Goal: Task Accomplishment & Management: Use online tool/utility

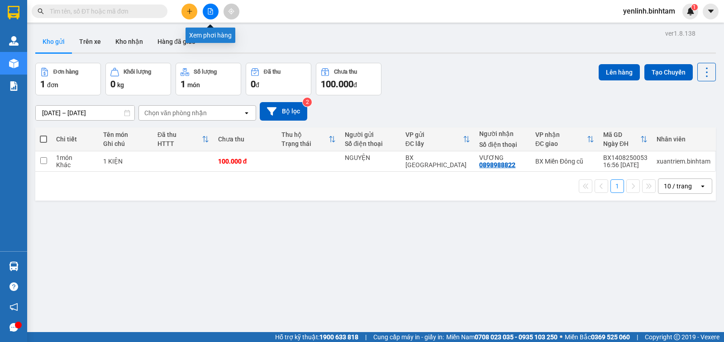
click at [208, 16] on button at bounding box center [211, 12] width 16 height 16
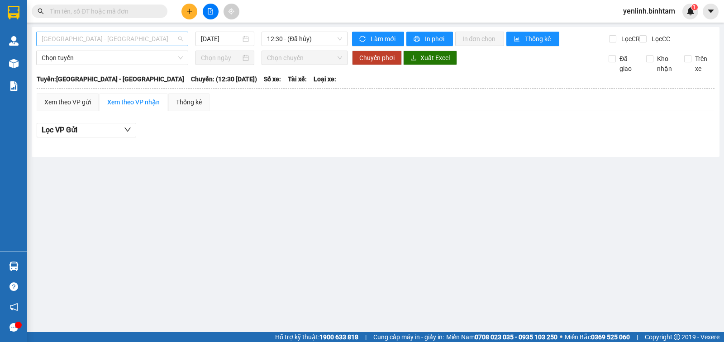
click at [127, 38] on span "[GEOGRAPHIC_DATA] - [GEOGRAPHIC_DATA]" at bounding box center [112, 39] width 141 height 14
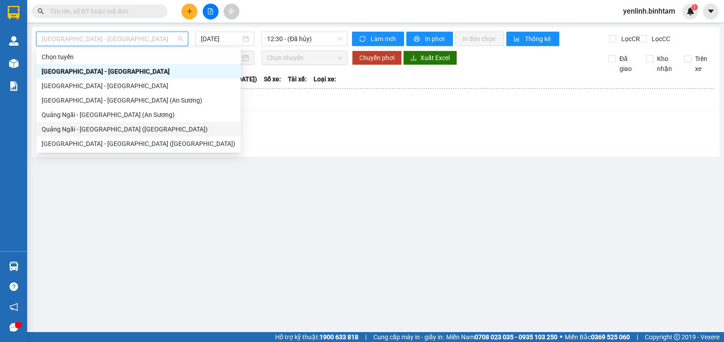
click at [128, 133] on div "Quảng Ngãi - [GEOGRAPHIC_DATA] ([GEOGRAPHIC_DATA])" at bounding box center [139, 129] width 194 height 10
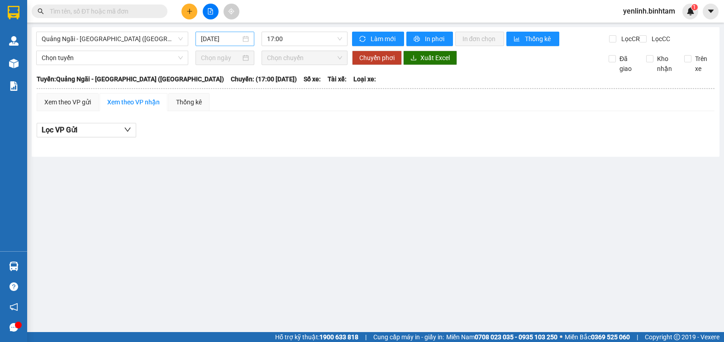
click at [227, 44] on div "[DATE]" at bounding box center [224, 39] width 59 height 14
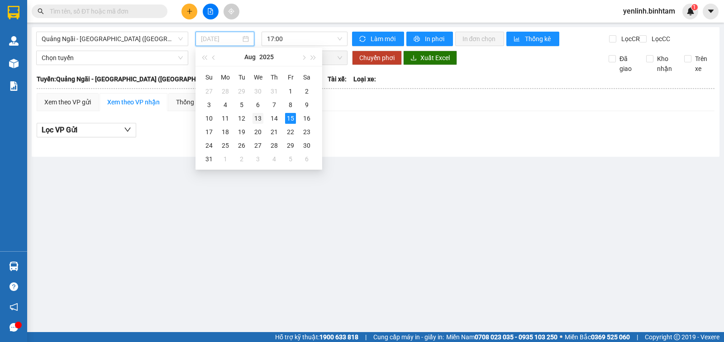
click at [257, 113] on div "13" at bounding box center [257, 118] width 11 height 11
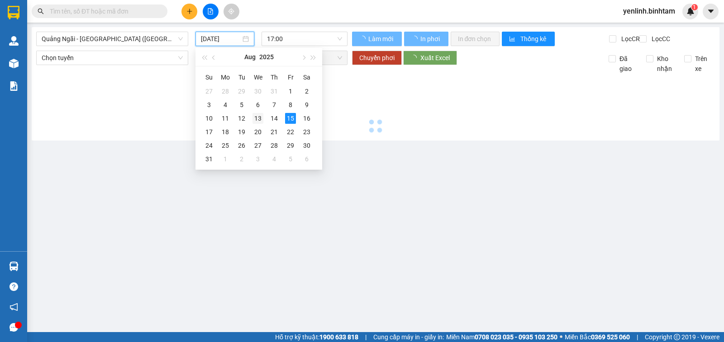
type input "[DATE]"
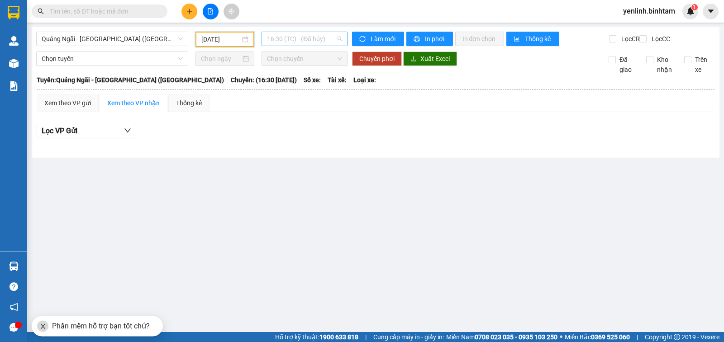
click at [309, 40] on span "16:30 (TC) - (Đã hủy)" at bounding box center [304, 39] width 75 height 14
click at [305, 88] on div "17:00 - 76E-004.76" at bounding box center [302, 86] width 71 height 10
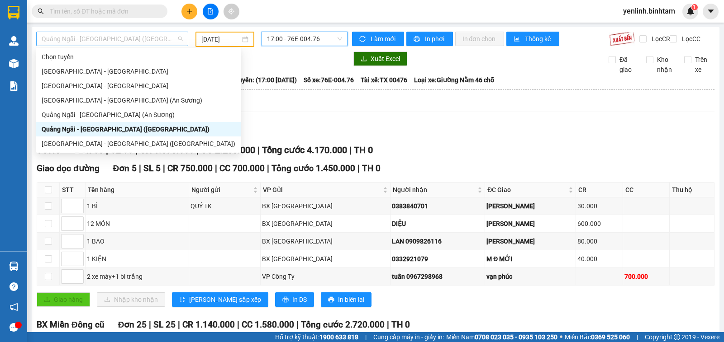
click at [160, 43] on span "Quảng Ngãi - Sài Gòn (Vạn Phúc)" at bounding box center [112, 39] width 141 height 14
click at [143, 116] on div "Quảng Ngãi - Sài Gòn (An Sương)" at bounding box center [139, 115] width 194 height 10
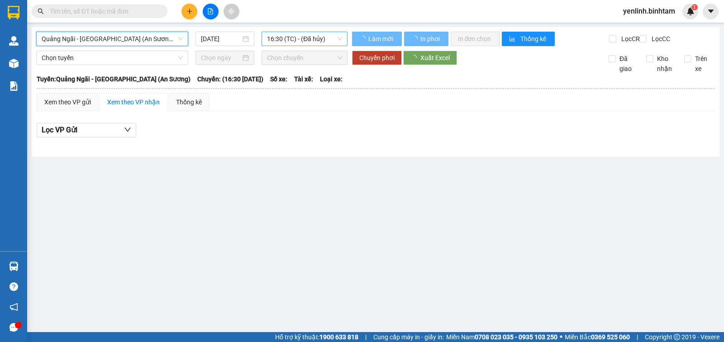
click at [281, 37] on span "16:30 (TC) - (Đã hủy)" at bounding box center [304, 39] width 75 height 14
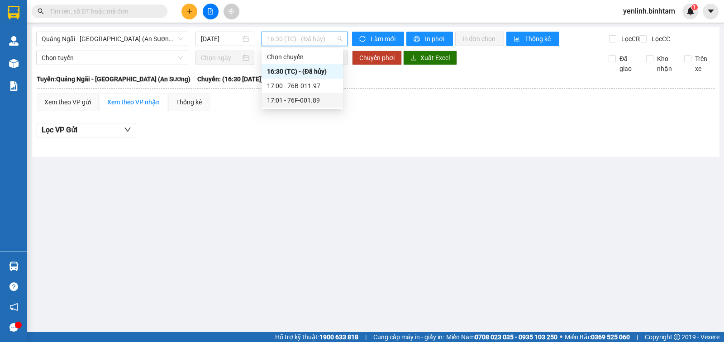
click at [302, 100] on div "17:01 - 76F-001.89" at bounding box center [302, 100] width 71 height 10
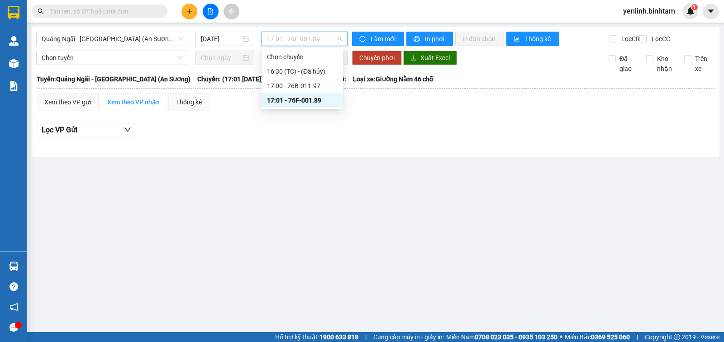
click at [294, 33] on span "17:01 - 76F-001.89" at bounding box center [304, 39] width 75 height 14
click at [292, 83] on div "17:00 - 76B-011.97" at bounding box center [302, 86] width 71 height 10
click at [300, 40] on span "17:00 - 76B-011.97" at bounding box center [304, 39] width 75 height 14
click at [328, 90] on div "17:00 - 76B-011.97" at bounding box center [302, 86] width 71 height 10
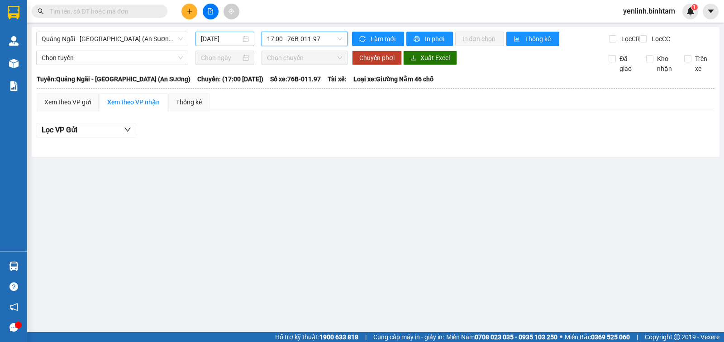
click at [219, 37] on input "15/08/2025" at bounding box center [221, 39] width 40 height 10
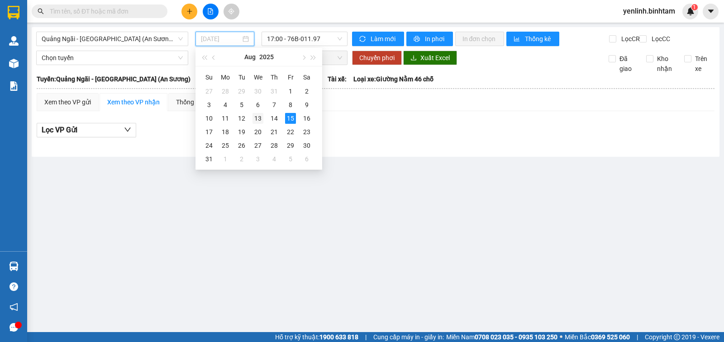
click at [257, 120] on div "13" at bounding box center [257, 118] width 11 height 11
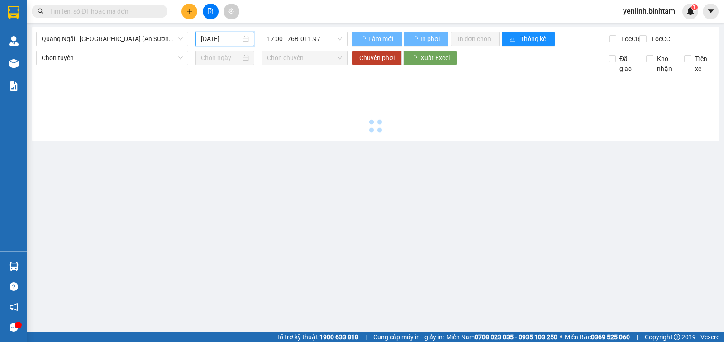
type input "13/08/2025"
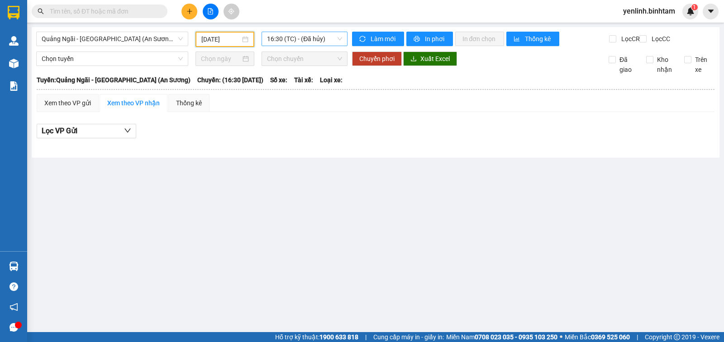
click at [300, 36] on span "16:30 (TC) - (Đã hủy)" at bounding box center [304, 39] width 75 height 14
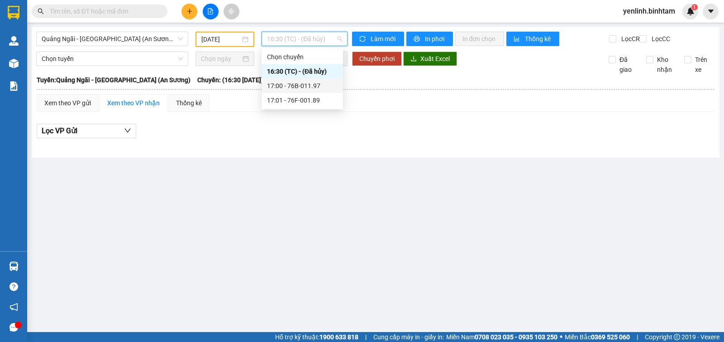
click at [307, 87] on div "17:00 - 76B-011.97" at bounding box center [302, 86] width 71 height 10
